Goal: Task Accomplishment & Management: Use online tool/utility

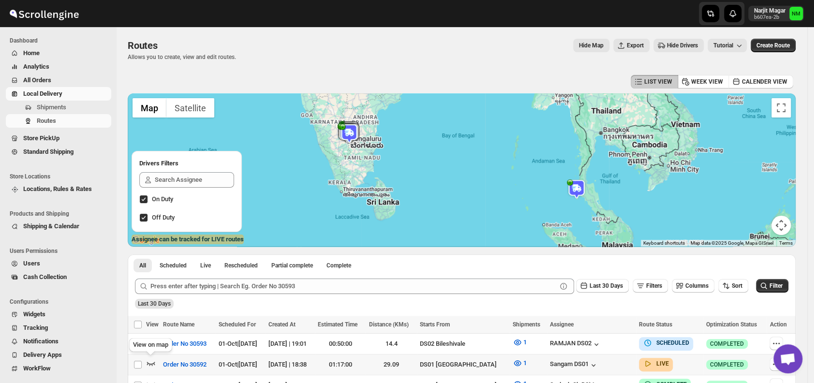
click at [147, 365] on icon "button" at bounding box center [151, 363] width 10 height 10
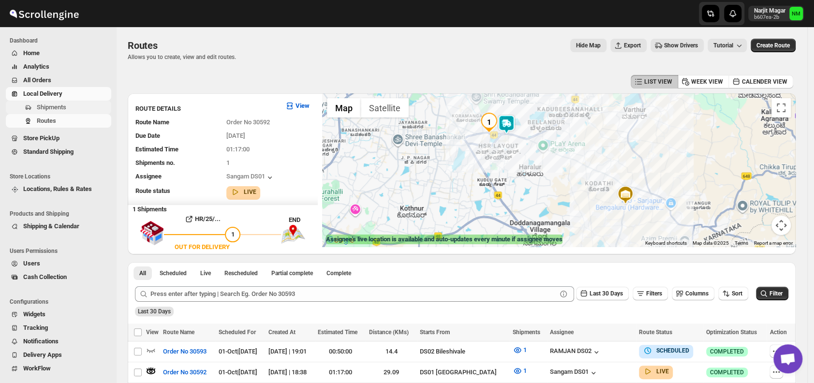
click at [64, 106] on span "Shipments" at bounding box center [52, 106] width 30 height 7
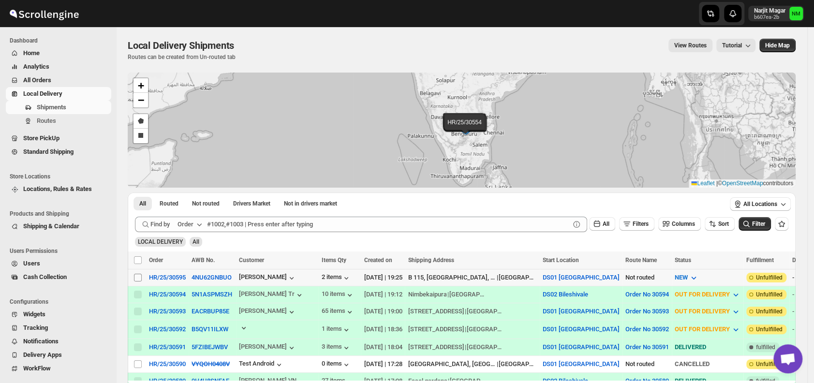
click at [138, 275] on input "Select shipment" at bounding box center [138, 278] width 8 height 8
checkbox input "true"
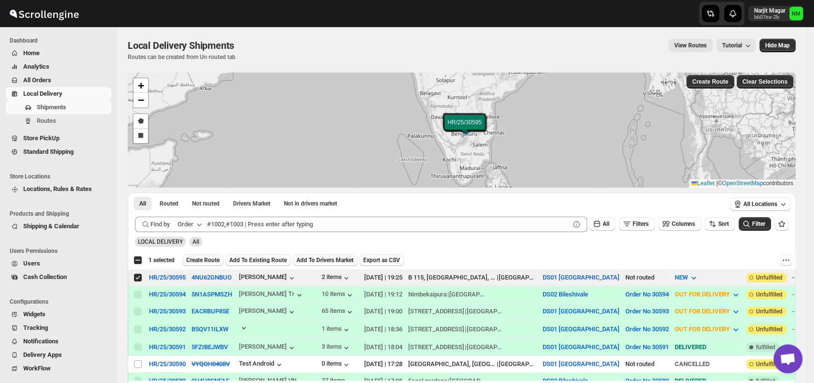
click at [203, 261] on span "Create Route" at bounding box center [202, 260] width 33 height 8
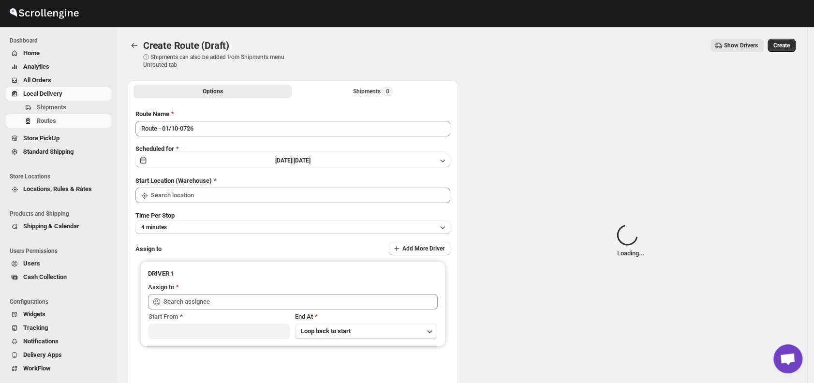
type input "DS01 [GEOGRAPHIC_DATA]"
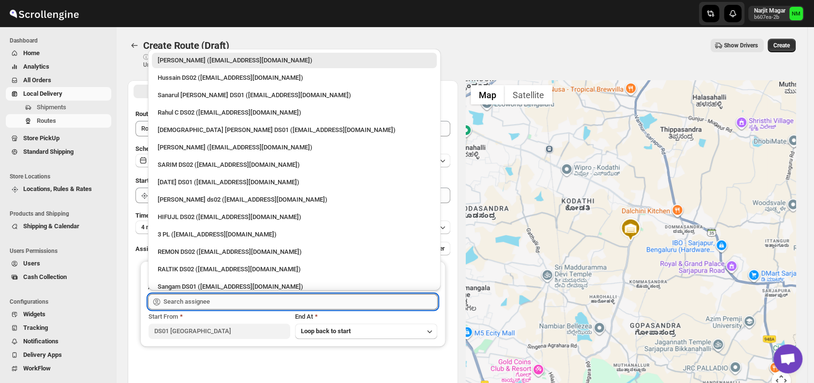
click at [221, 299] on input "text" at bounding box center [300, 301] width 274 height 15
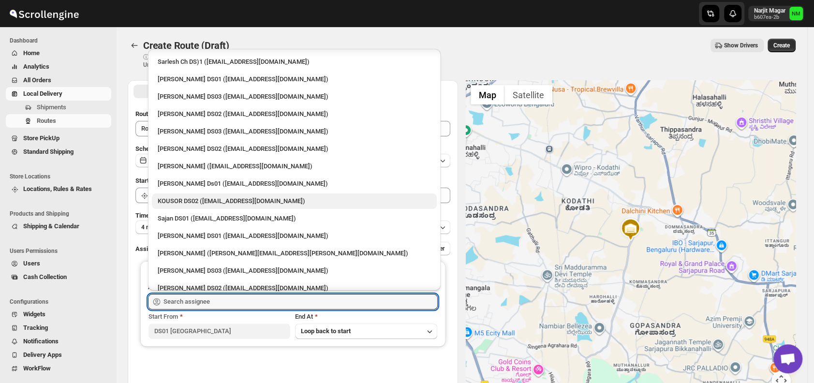
scroll to position [329, 0]
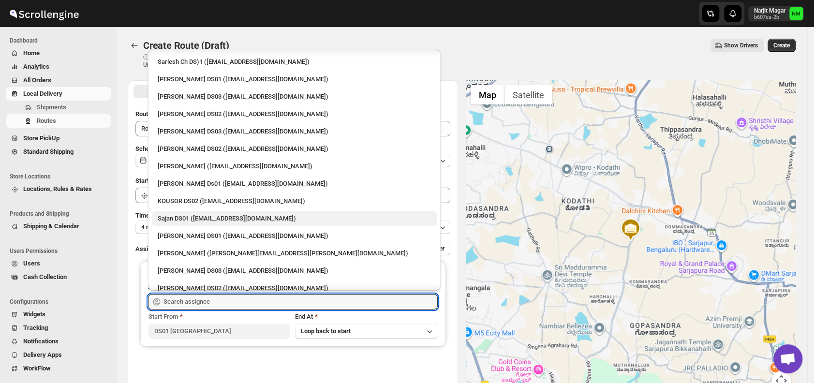
click at [192, 217] on div "Sajan DS01 (lofadat883@coderdir.com)" at bounding box center [294, 219] width 273 height 10
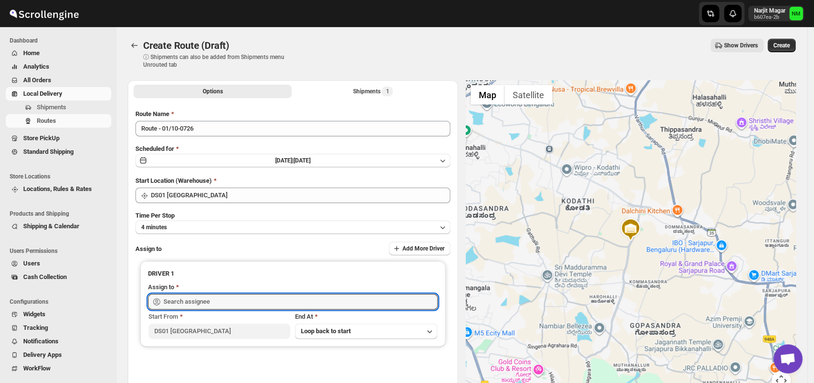
type input "Sajan DS01 (lofadat883@coderdir.com)"
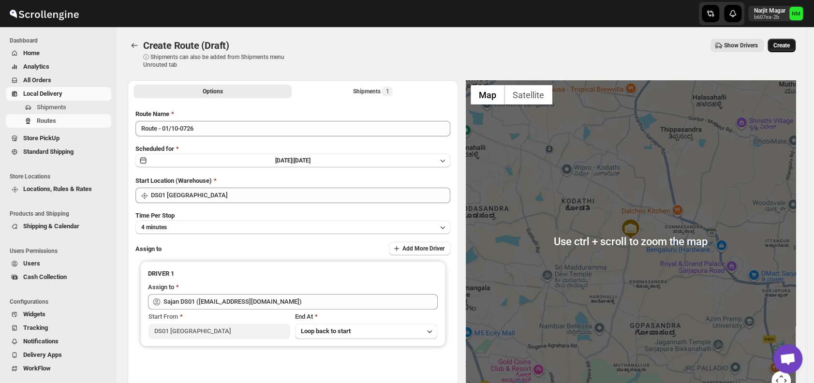
click at [778, 49] on button "Create" at bounding box center [781, 46] width 28 height 14
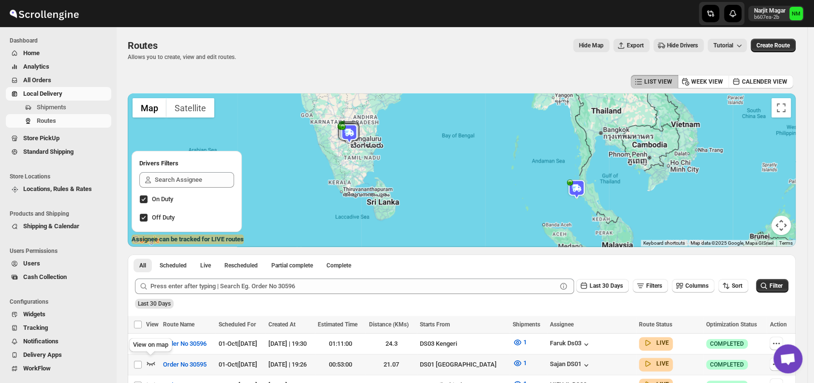
click at [151, 361] on icon "button" at bounding box center [151, 363] width 10 height 10
